Goal: Task Accomplishment & Management: Manage account settings

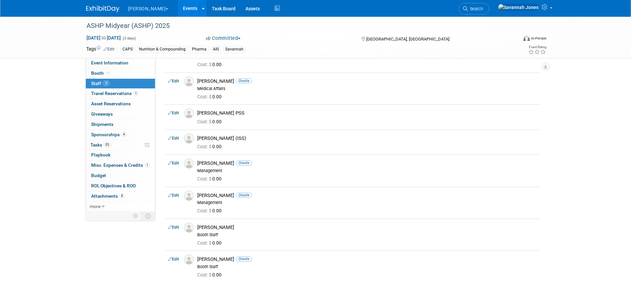
click at [178, 7] on link "Events" at bounding box center [190, 8] width 24 height 17
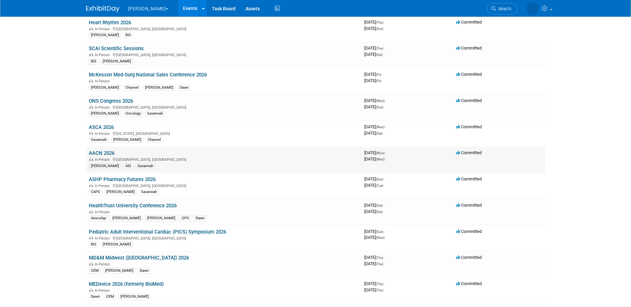
click at [97, 152] on link "AACN 2026" at bounding box center [102, 153] width 26 height 6
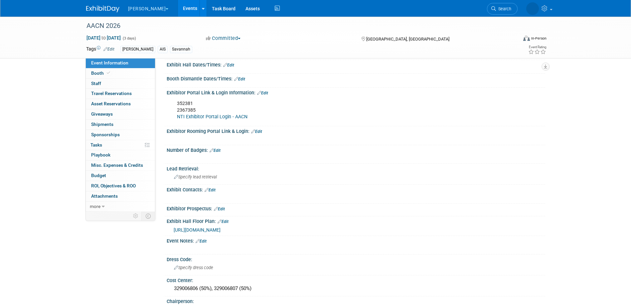
scroll to position [100, 0]
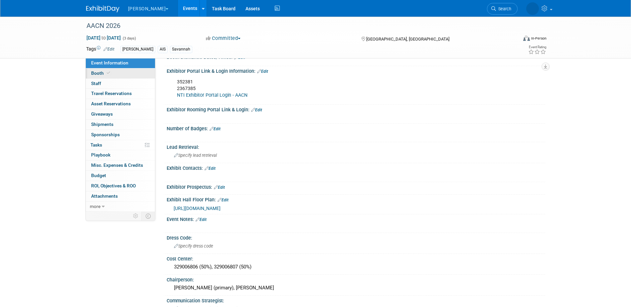
click at [102, 73] on span "Booth" at bounding box center [101, 73] width 20 height 5
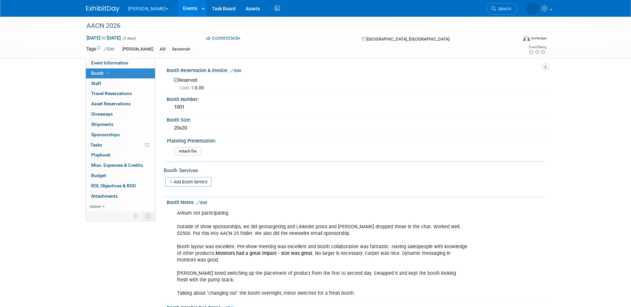
click at [235, 71] on link "Edit" at bounding box center [235, 71] width 11 height 5
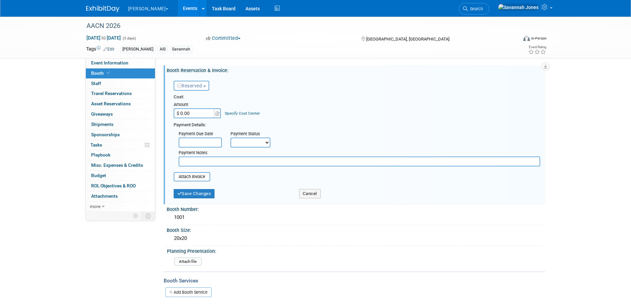
click at [204, 113] on input "$ 0.00" at bounding box center [195, 113] width 42 height 10
type input "$ 19,200.00"
click at [243, 148] on div "Payment Notes" at bounding box center [360, 157] width 372 height 19
click at [247, 142] on select "Not Paid Yet Partially Paid Paid in Full" at bounding box center [251, 143] width 40 height 10
select select "1"
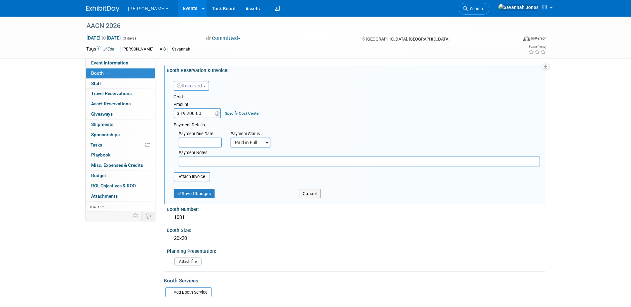
click at [231, 138] on select "Not Paid Yet Partially Paid Paid in Full" at bounding box center [251, 143] width 40 height 10
click at [205, 185] on div "Save Changes" at bounding box center [231, 192] width 125 height 14
click at [205, 190] on button "Save Changes" at bounding box center [194, 193] width 41 height 9
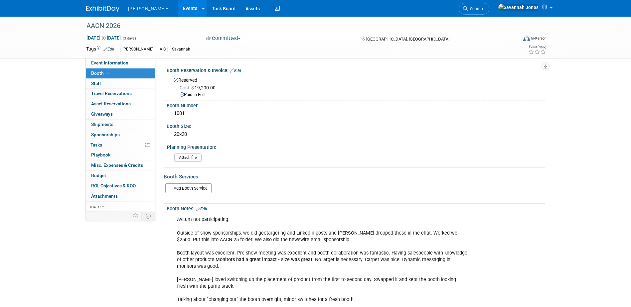
click at [178, 7] on link "Events" at bounding box center [190, 8] width 24 height 17
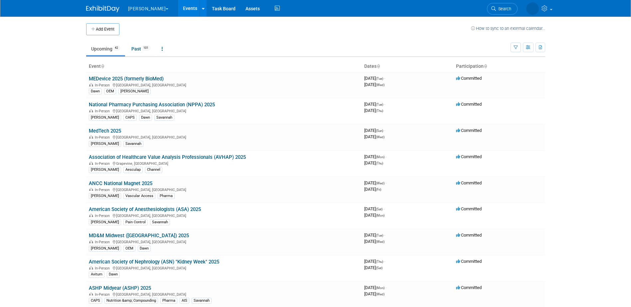
click at [202, 38] on td "Upcoming 42 Past 101 All Events 143 Past and Upcoming Grouped Annually Events g…" at bounding box center [298, 46] width 424 height 22
click at [183, 104] on link "National Pharmacy Purchasing Association (NPPA) 2025" at bounding box center [152, 105] width 126 height 6
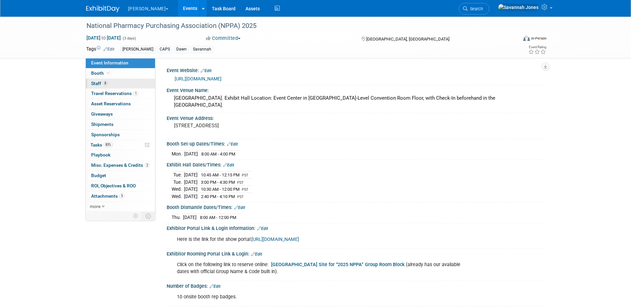
click at [129, 84] on link "8 Staff 8" at bounding box center [120, 84] width 69 height 10
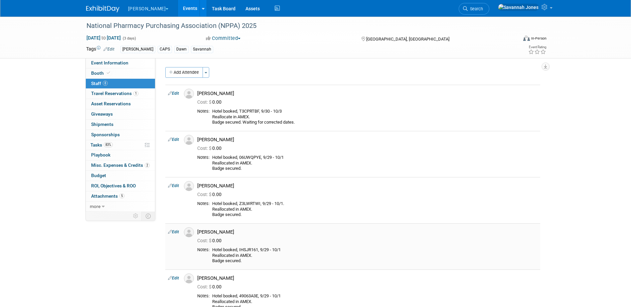
click at [315, 225] on td "[PERSON_NAME] Cost: $ 0.00" at bounding box center [368, 247] width 346 height 46
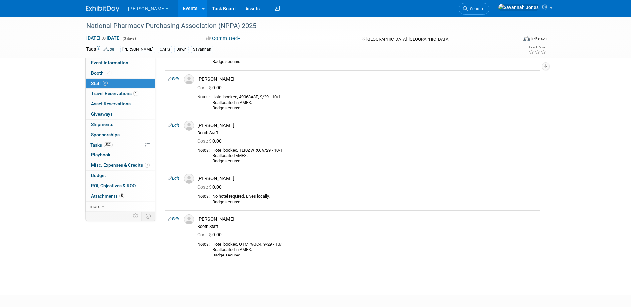
scroll to position [200, 0]
click at [121, 63] on span "Event Information" at bounding box center [109, 62] width 37 height 5
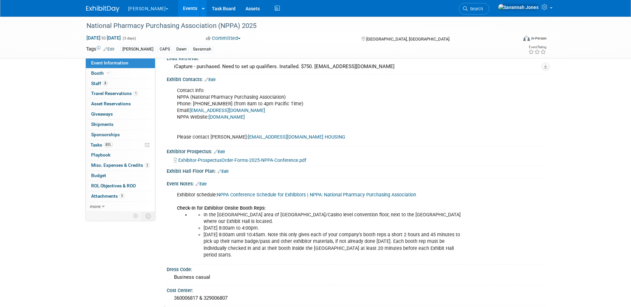
scroll to position [365, 0]
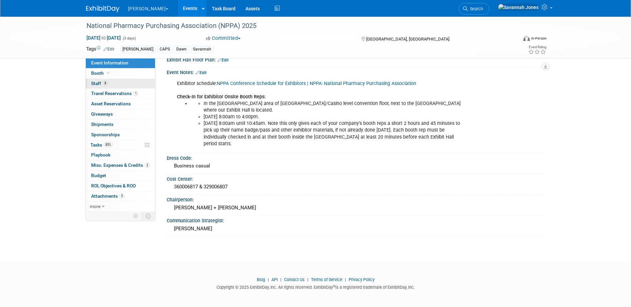
click at [117, 79] on link "8 Staff 8" at bounding box center [120, 84] width 69 height 10
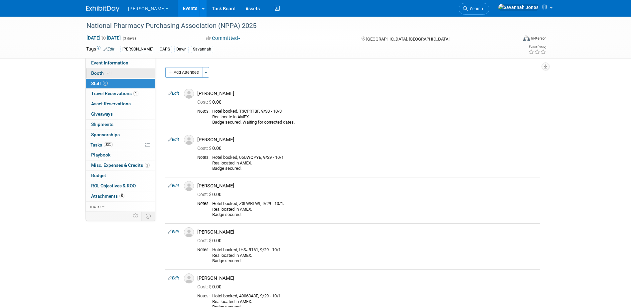
click at [117, 73] on link "Booth" at bounding box center [120, 74] width 69 height 10
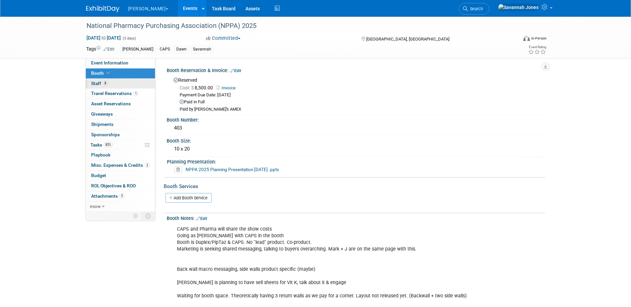
click at [112, 89] on link "1 Travel Reservations 1" at bounding box center [120, 94] width 69 height 10
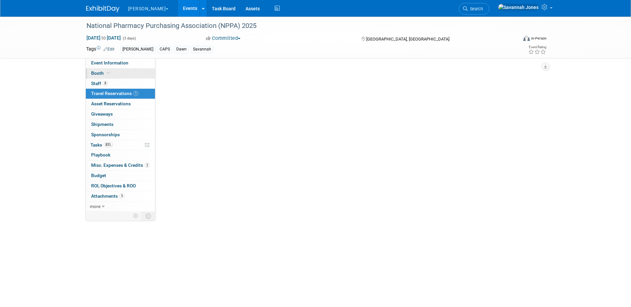
click at [116, 73] on link "Booth" at bounding box center [120, 74] width 69 height 10
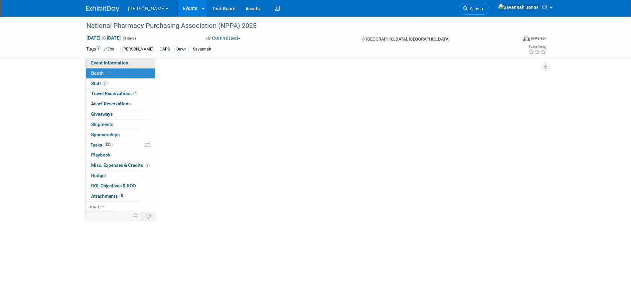
click at [117, 65] on span "Event Information" at bounding box center [109, 62] width 37 height 5
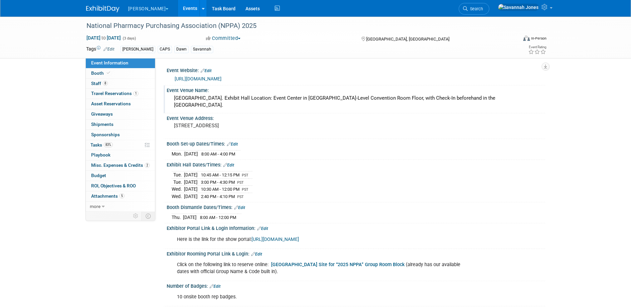
click at [357, 108] on div "[GEOGRAPHIC_DATA]. Exhibit Hall Location: Event Center in [GEOGRAPHIC_DATA]-Lev…" at bounding box center [356, 102] width 369 height 18
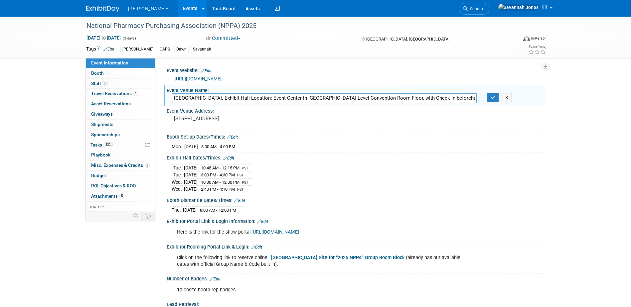
click at [482, 96] on div "X" at bounding box center [513, 97] width 63 height 9
click at [490, 100] on button "button" at bounding box center [493, 97] width 12 height 9
